Goal: Use online tool/utility

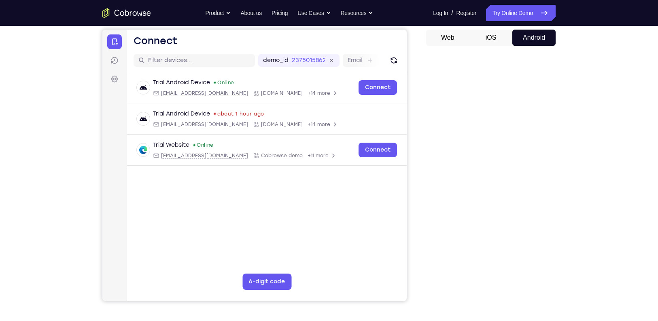
scroll to position [77, 0]
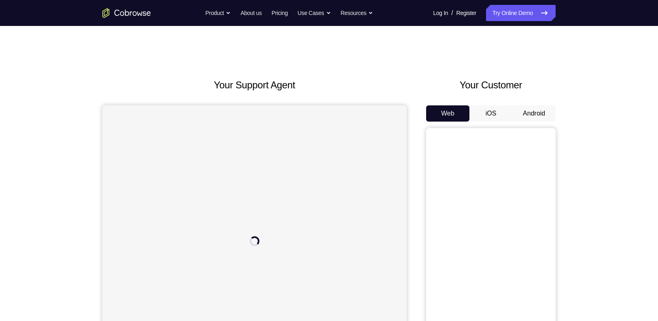
click at [525, 107] on button "Android" at bounding box center [534, 113] width 43 height 16
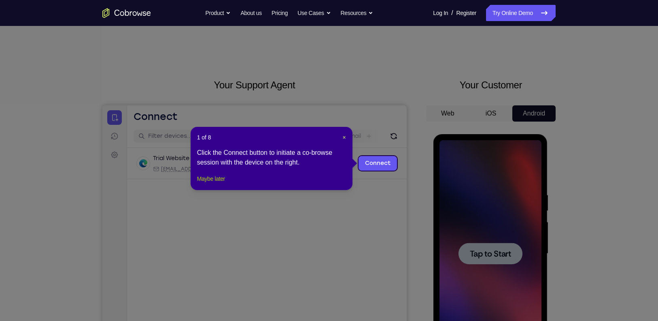
click at [214, 183] on button "Maybe later" at bounding box center [211, 179] width 28 height 10
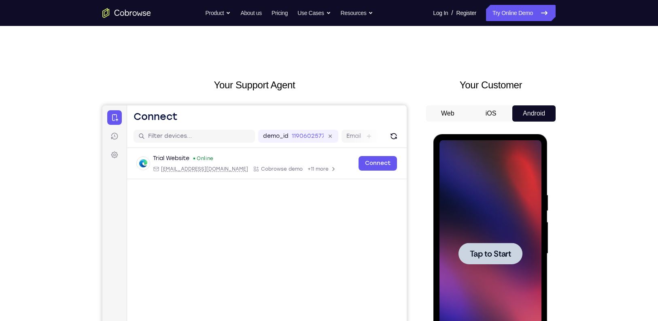
scroll to position [91, 0]
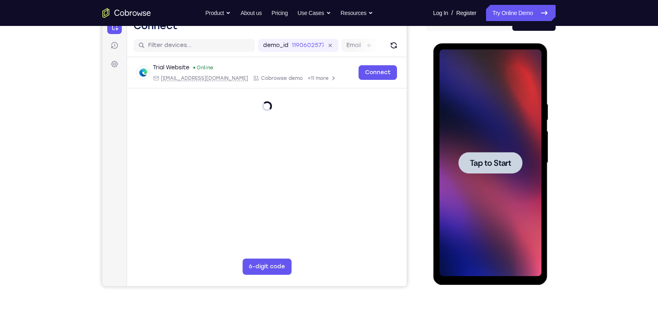
click at [489, 162] on span "Tap to Start" at bounding box center [490, 163] width 41 height 8
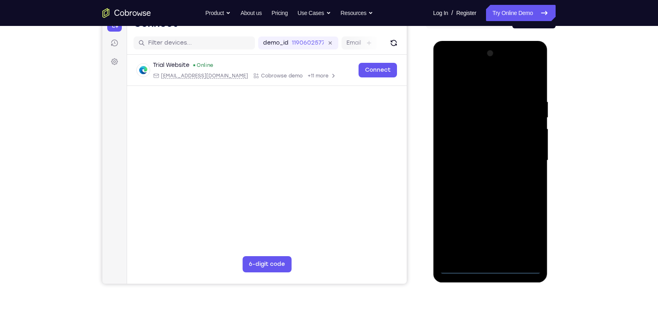
scroll to position [94, 0]
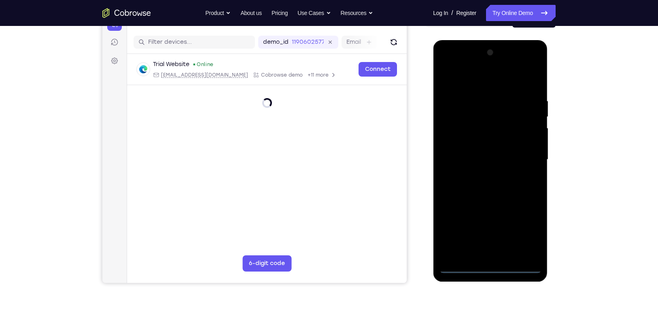
click at [494, 266] on div at bounding box center [490, 159] width 102 height 227
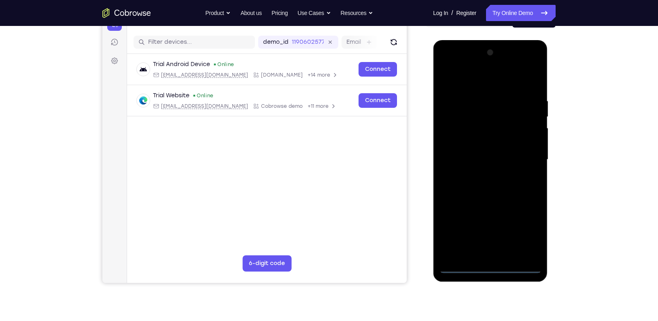
click at [522, 233] on div at bounding box center [490, 159] width 102 height 227
click at [491, 81] on div at bounding box center [490, 159] width 102 height 227
click at [527, 161] on div at bounding box center [490, 159] width 102 height 227
click at [500, 255] on div at bounding box center [490, 159] width 102 height 227
click at [477, 152] on div at bounding box center [490, 159] width 102 height 227
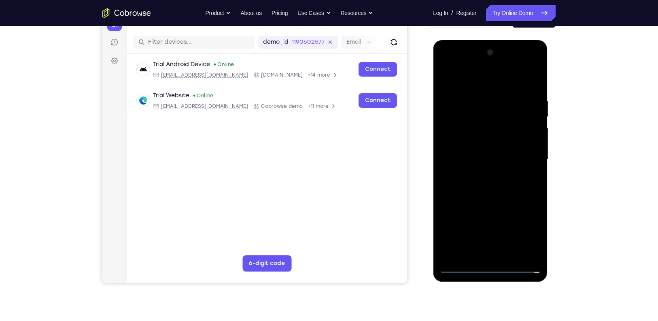
click at [476, 141] on div at bounding box center [490, 159] width 102 height 227
click at [494, 158] on div at bounding box center [490, 159] width 102 height 227
drag, startPoint x: 484, startPoint y: 189, endPoint x: 518, endPoint y: 185, distance: 33.8
click at [518, 185] on div at bounding box center [490, 159] width 102 height 227
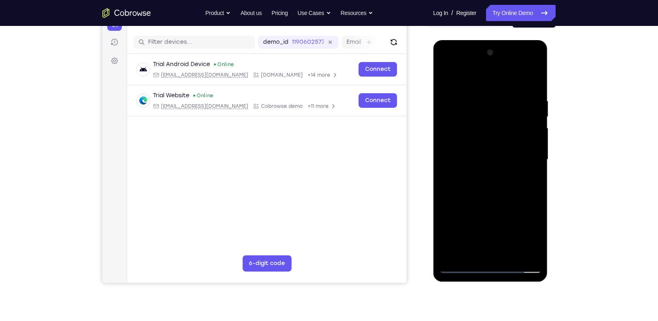
click at [489, 191] on div at bounding box center [490, 159] width 102 height 227
click at [472, 156] on div at bounding box center [490, 159] width 102 height 227
click at [470, 149] on div at bounding box center [490, 159] width 102 height 227
click at [493, 166] on div at bounding box center [490, 159] width 102 height 227
click at [485, 202] on div at bounding box center [490, 159] width 102 height 227
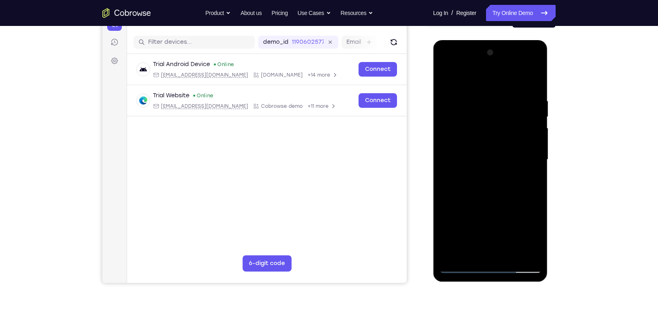
click at [503, 191] on div at bounding box center [490, 159] width 102 height 227
drag, startPoint x: 499, startPoint y: 81, endPoint x: 494, endPoint y: 40, distance: 40.8
click at [494, 40] on div at bounding box center [490, 160] width 115 height 241
click at [507, 253] on div at bounding box center [490, 159] width 102 height 227
click at [507, 200] on div at bounding box center [490, 159] width 102 height 227
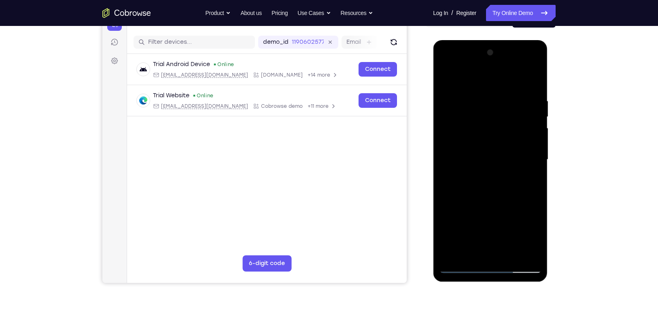
click at [490, 149] on div at bounding box center [490, 159] width 102 height 227
click at [534, 61] on div at bounding box center [490, 159] width 102 height 227
click at [517, 217] on div at bounding box center [490, 159] width 102 height 227
drag, startPoint x: 472, startPoint y: 127, endPoint x: 476, endPoint y: 164, distance: 37.5
click at [476, 164] on div at bounding box center [490, 159] width 102 height 227
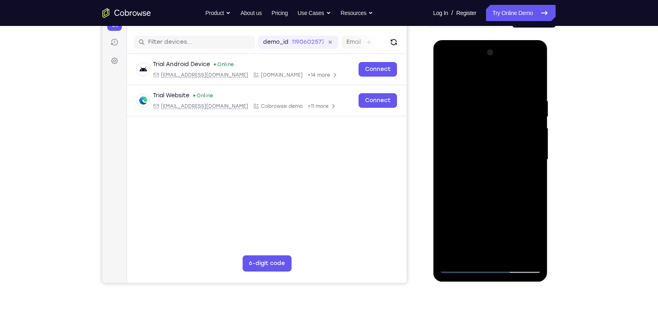
click at [529, 77] on div at bounding box center [490, 159] width 102 height 227
click at [523, 170] on div at bounding box center [490, 159] width 102 height 227
click at [501, 154] on div at bounding box center [490, 159] width 102 height 227
click at [534, 64] on div at bounding box center [490, 159] width 102 height 227
click at [494, 212] on div at bounding box center [490, 159] width 102 height 227
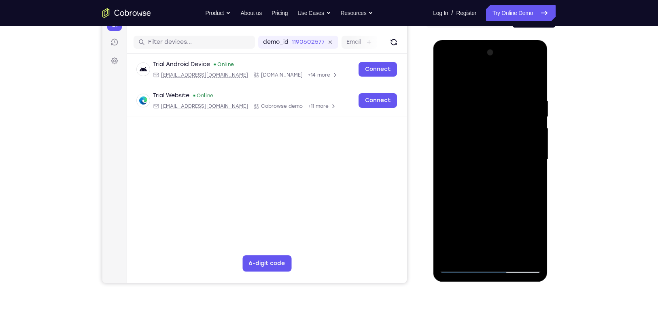
click at [528, 208] on div at bounding box center [490, 159] width 102 height 227
click at [534, 66] on div at bounding box center [490, 159] width 102 height 227
click at [519, 215] on div at bounding box center [490, 159] width 102 height 227
click at [527, 179] on div at bounding box center [490, 159] width 102 height 227
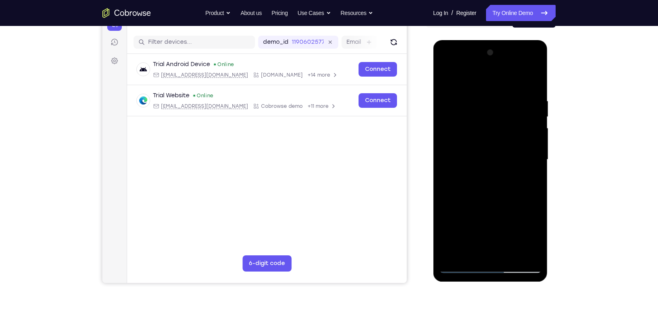
drag, startPoint x: 524, startPoint y: 183, endPoint x: 532, endPoint y: 185, distance: 8.3
drag, startPoint x: 99, startPoint y: 145, endPoint x: 571, endPoint y: 157, distance: 472.2
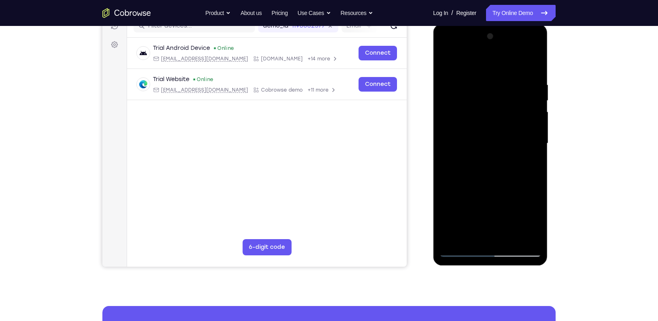
scroll to position [111, 0]
click at [461, 248] on div at bounding box center [490, 143] width 102 height 227
drag, startPoint x: 508, startPoint y: 217, endPoint x: 484, endPoint y: 149, distance: 71.7
click at [484, 149] on div at bounding box center [490, 143] width 102 height 227
click at [536, 48] on div at bounding box center [490, 143] width 102 height 227
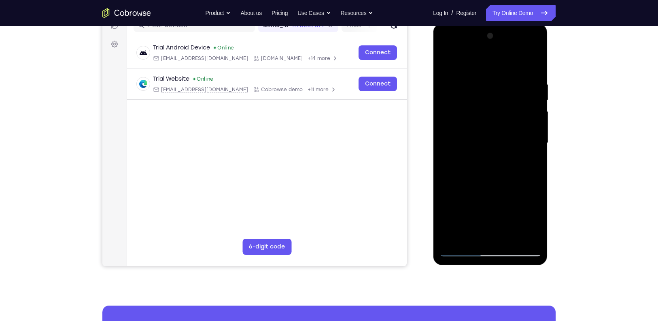
click at [525, 202] on div at bounding box center [490, 143] width 102 height 227
click at [444, 62] on div at bounding box center [490, 143] width 102 height 227
click at [447, 57] on div at bounding box center [490, 143] width 102 height 227
click at [446, 61] on div at bounding box center [490, 143] width 102 height 227
click at [493, 166] on div at bounding box center [490, 143] width 102 height 227
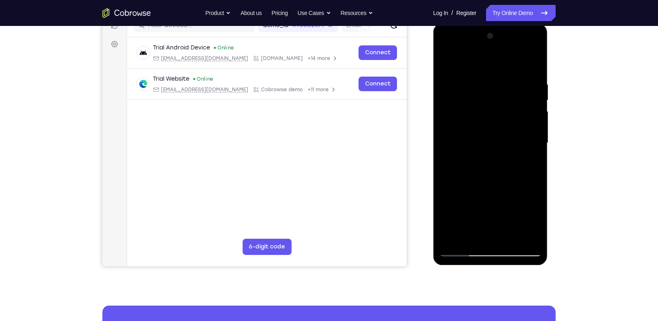
click at [531, 236] on div at bounding box center [490, 143] width 102 height 227
click at [533, 58] on div at bounding box center [490, 143] width 102 height 227
click at [491, 184] on div at bounding box center [490, 143] width 102 height 227
click at [464, 74] on div at bounding box center [490, 143] width 102 height 227
click at [513, 209] on div at bounding box center [490, 143] width 102 height 227
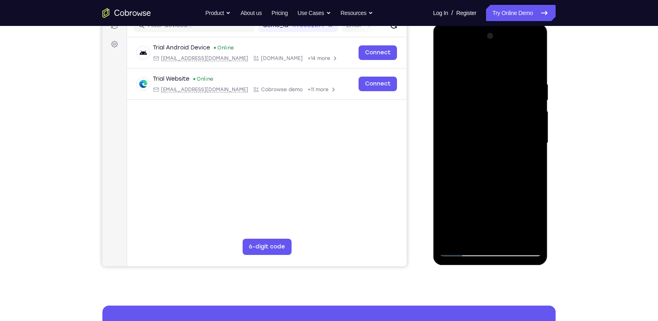
click at [511, 240] on div at bounding box center [490, 143] width 102 height 227
